Goal: Navigation & Orientation: Understand site structure

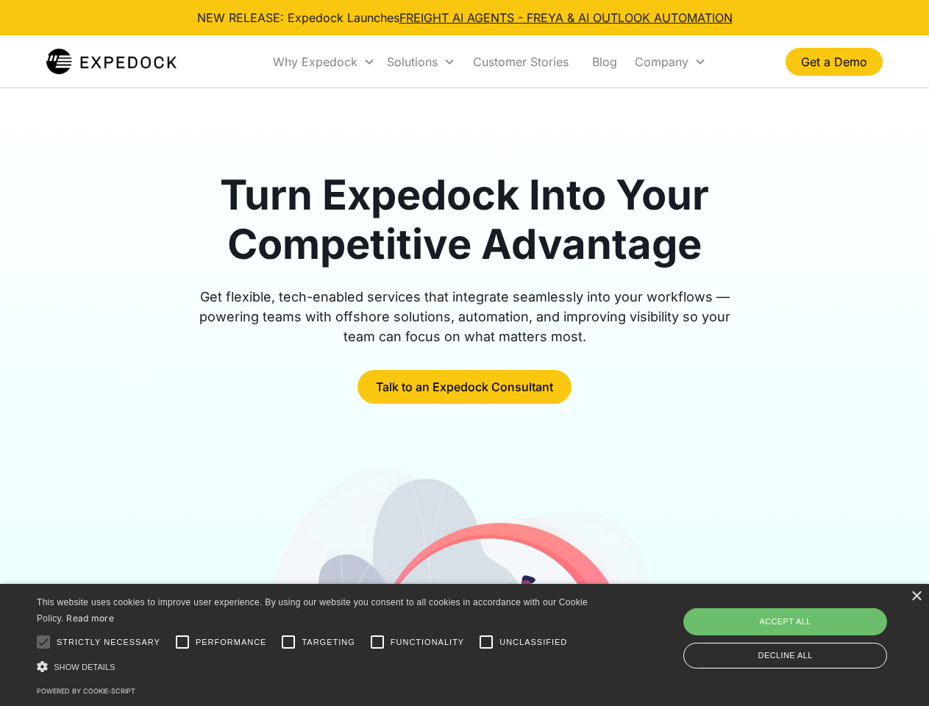
click at [324, 62] on div "Why Expedock" at bounding box center [315, 61] width 85 height 15
click at [421, 62] on div "Solutions" at bounding box center [412, 61] width 51 height 15
click at [670, 62] on div "Company" at bounding box center [662, 61] width 54 height 15
click at [43, 642] on div at bounding box center [43, 642] width 29 height 29
click at [182, 642] on input "Performance" at bounding box center [182, 642] width 29 height 29
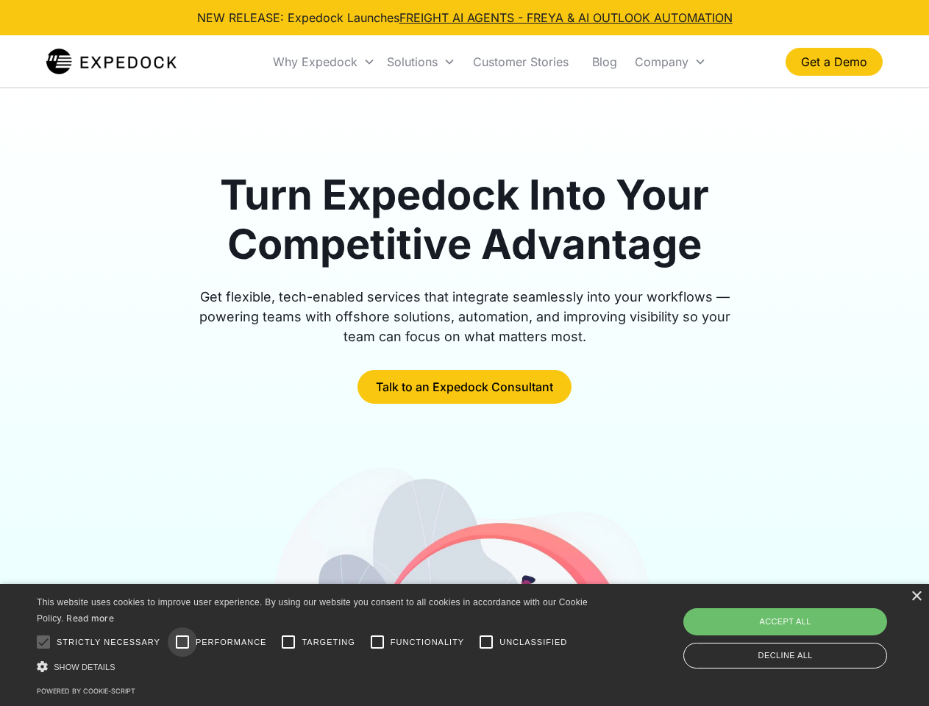
checkbox input "true"
click at [288, 642] on input "Targeting" at bounding box center [288, 642] width 29 height 29
checkbox input "true"
click at [377, 642] on input "Functionality" at bounding box center [377, 642] width 29 height 29
checkbox input "true"
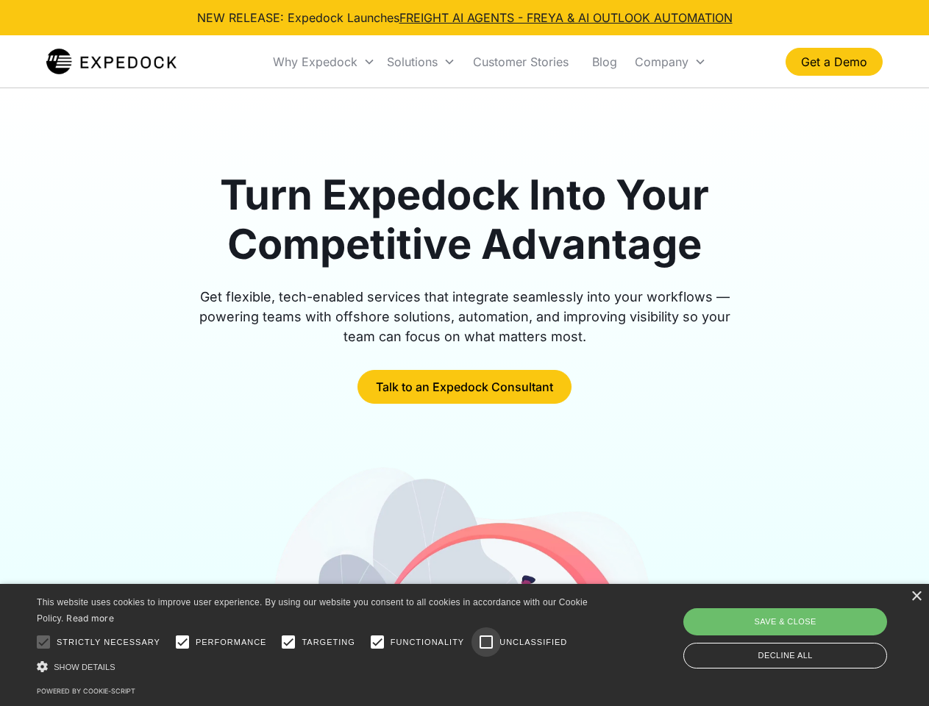
click at [486, 642] on input "Unclassified" at bounding box center [486, 642] width 29 height 29
checkbox input "true"
click at [315, 667] on div "Show details Hide details" at bounding box center [315, 666] width 556 height 15
